Goal: Find specific page/section: Find specific page/section

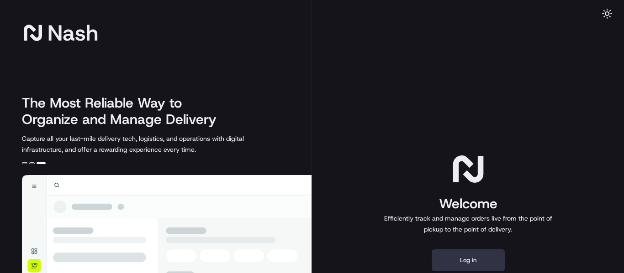
click at [463, 266] on button "Log in" at bounding box center [467, 261] width 73 height 22
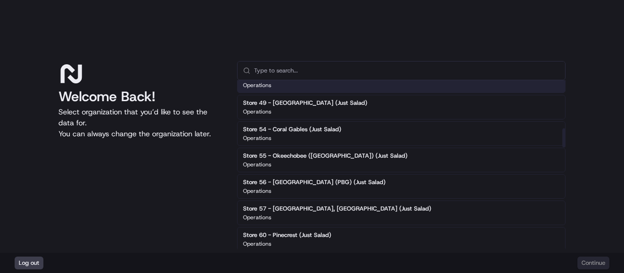
scroll to position [548, 0]
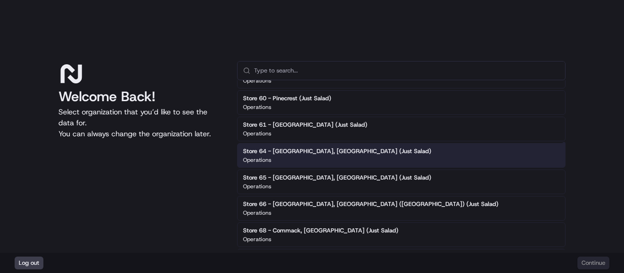
click at [330, 152] on h2 "Store 64 - Fairfield, CT (Just Salad)" at bounding box center [337, 151] width 188 height 8
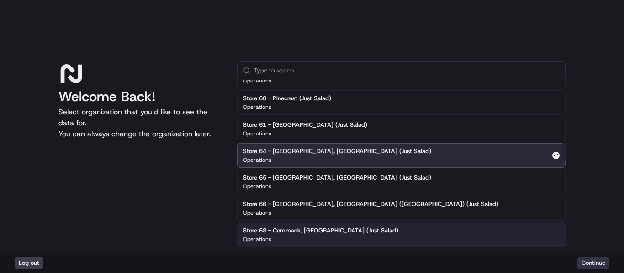
click at [593, 265] on button "Continue" at bounding box center [593, 263] width 32 height 13
